Goal: Book appointment/travel/reservation

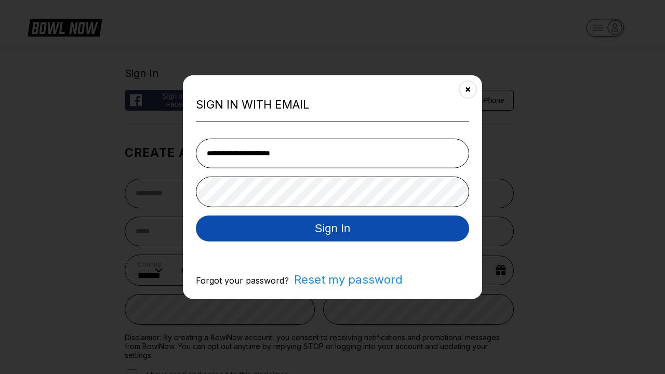
click at [332, 229] on button "Sign In" at bounding box center [332, 228] width 273 height 26
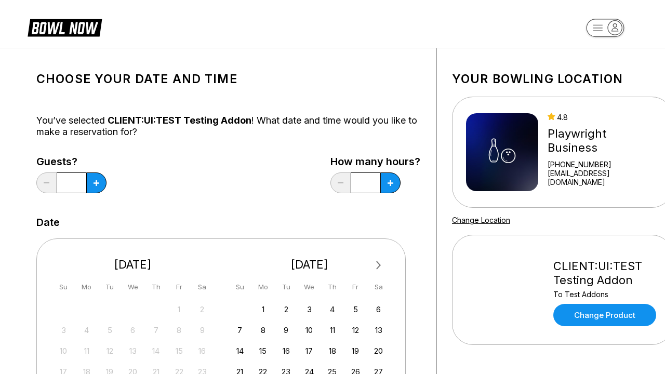
scroll to position [384, 0]
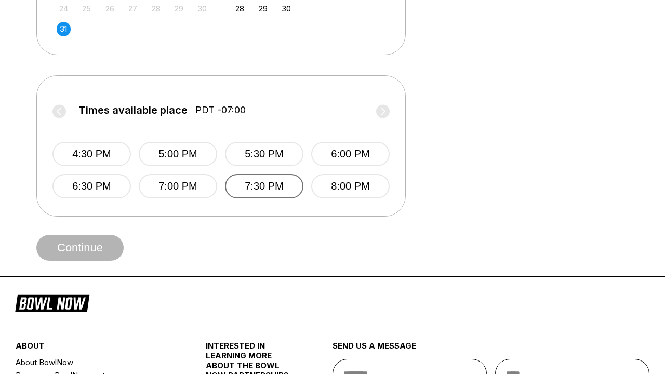
click at [264, 186] on button "7:30 PM" at bounding box center [264, 186] width 78 height 24
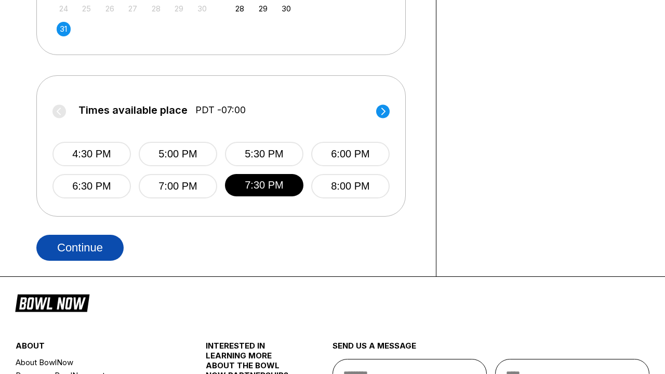
click at [83, 247] on button "Continue" at bounding box center [79, 248] width 87 height 26
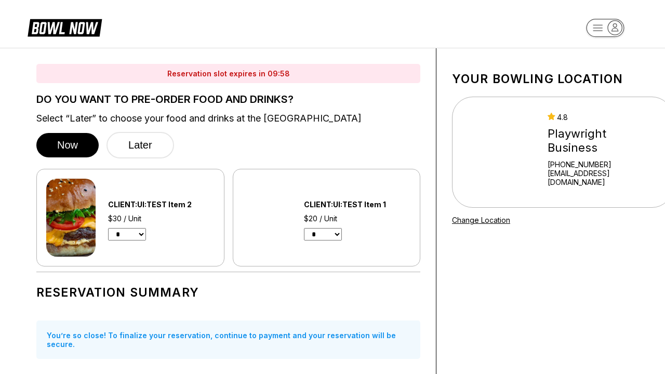
select select "*"
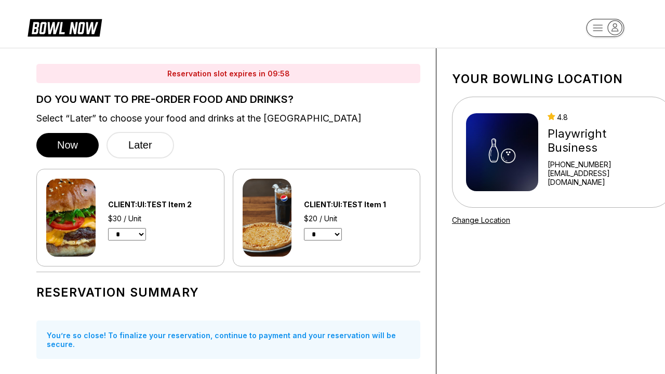
select select "*"
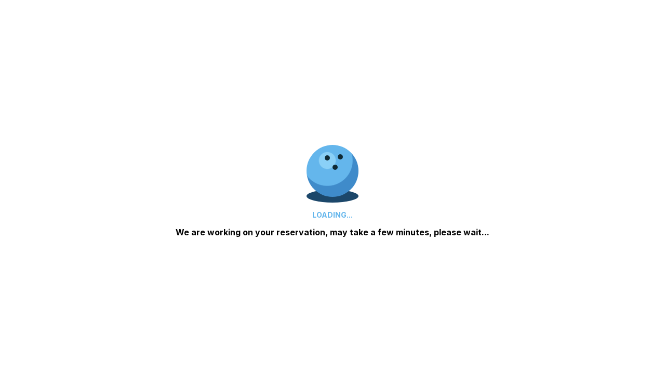
scroll to position [649, 0]
